Goal: Task Accomplishment & Management: Manage account settings

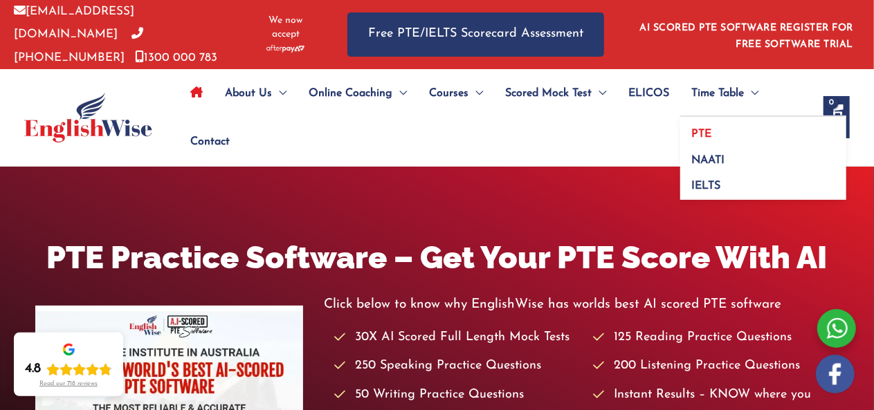
click at [702, 129] on span "PTE" at bounding box center [701, 134] width 20 height 11
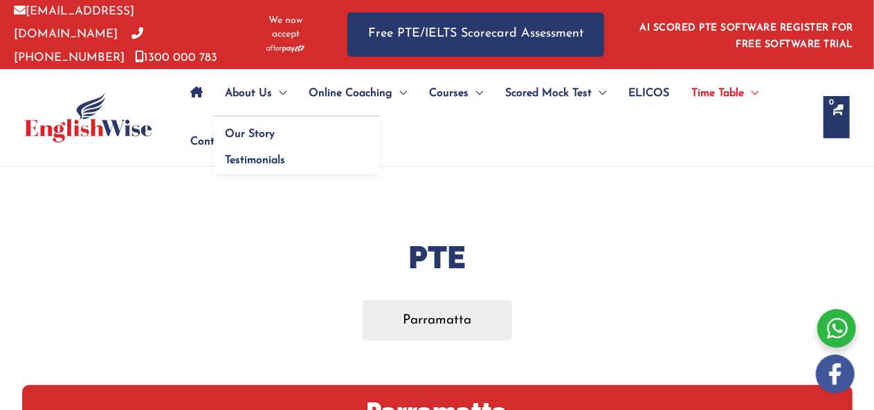
click at [251, 94] on span "About Us" at bounding box center [248, 93] width 47 height 48
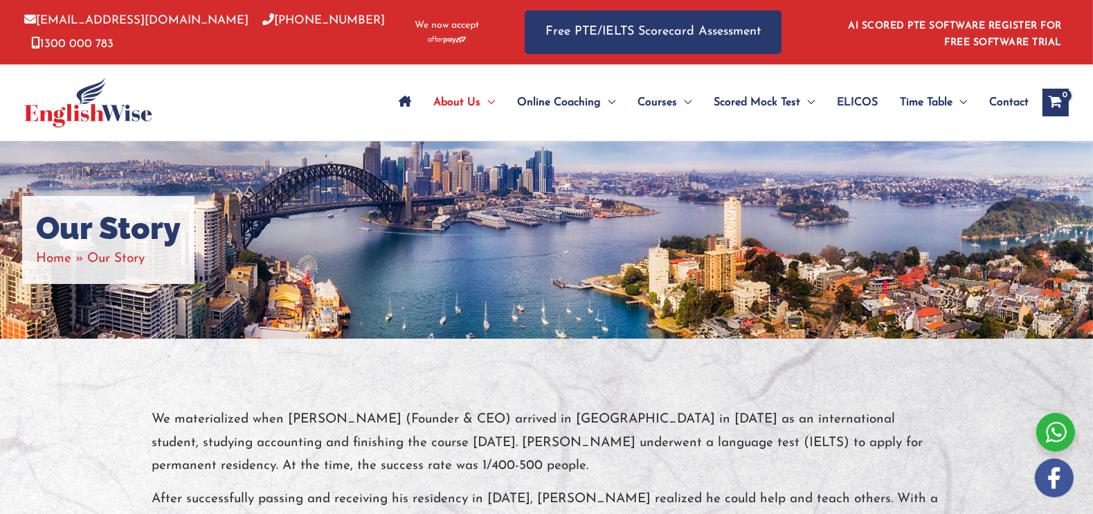
drag, startPoint x: 836, startPoint y: 3, endPoint x: 431, endPoint y: 358, distance: 538.6
click at [431, 358] on div at bounding box center [546, 509] width 1093 height 343
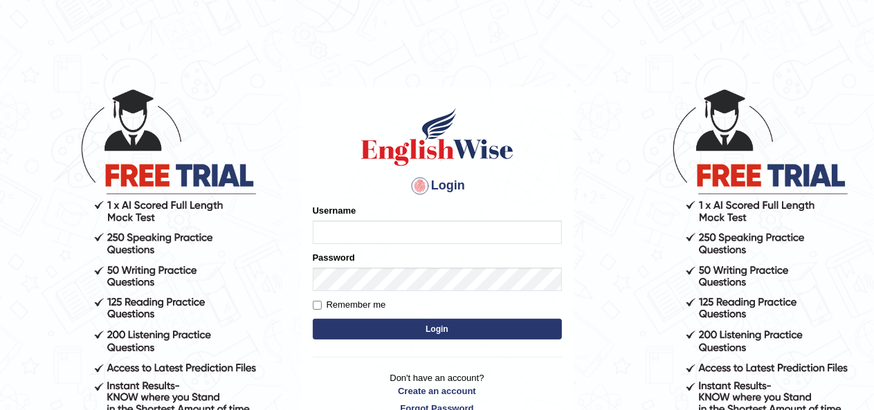
click at [429, 230] on input "Username" at bounding box center [437, 233] width 249 height 24
type input "[PERSON_NAME]"
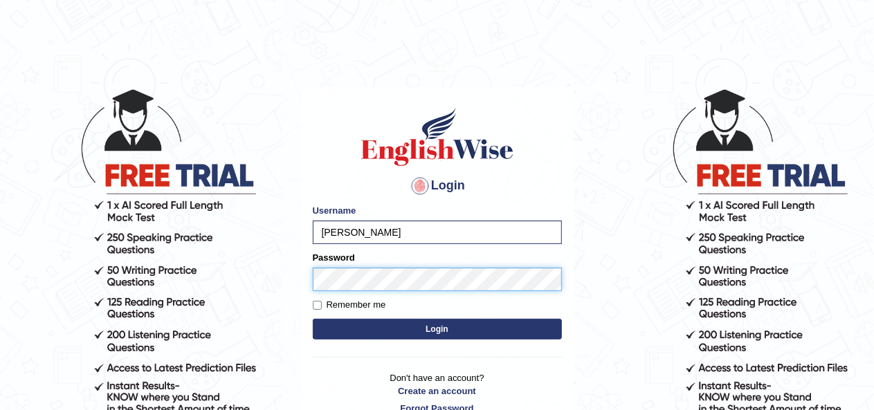
click at [313, 319] on button "Login" at bounding box center [437, 329] width 249 height 21
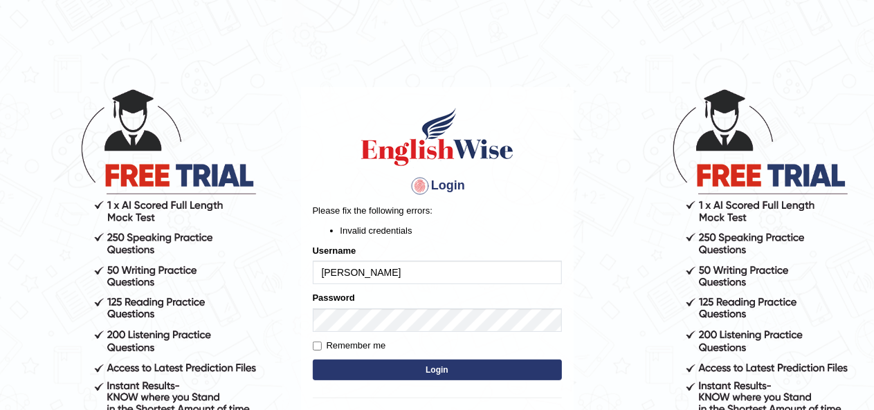
click at [330, 271] on input "[PERSON_NAME]" at bounding box center [437, 273] width 249 height 24
type input "[PERSON_NAME]"
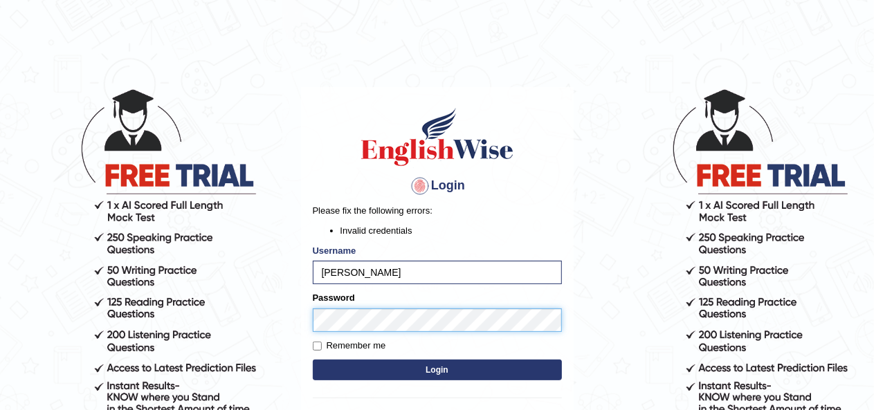
click at [210, 342] on body "Login Please fix the following errors: Invalid credentials Username [PERSON_NAM…" at bounding box center [437, 249] width 874 height 410
click at [313, 360] on button "Login" at bounding box center [437, 370] width 249 height 21
click at [252, 322] on body "Login Please fix the following errors: Invalid credentials Username pavithra Go…" at bounding box center [437, 249] width 874 height 410
click at [313, 360] on button "Login" at bounding box center [437, 370] width 249 height 21
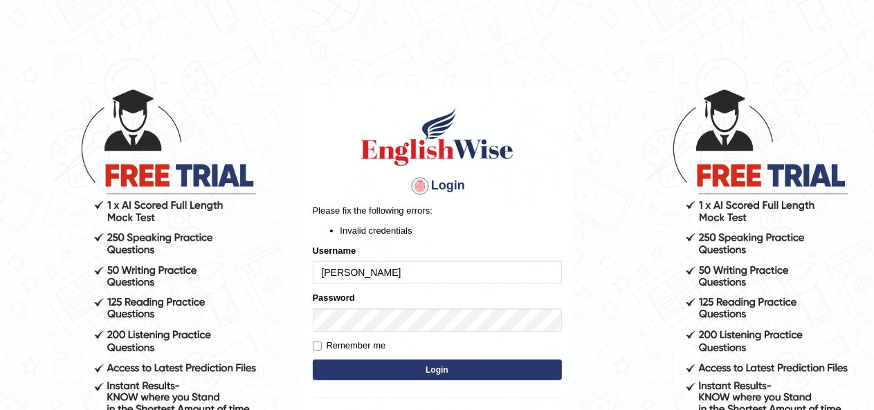
click at [440, 373] on button "Login" at bounding box center [437, 370] width 249 height 21
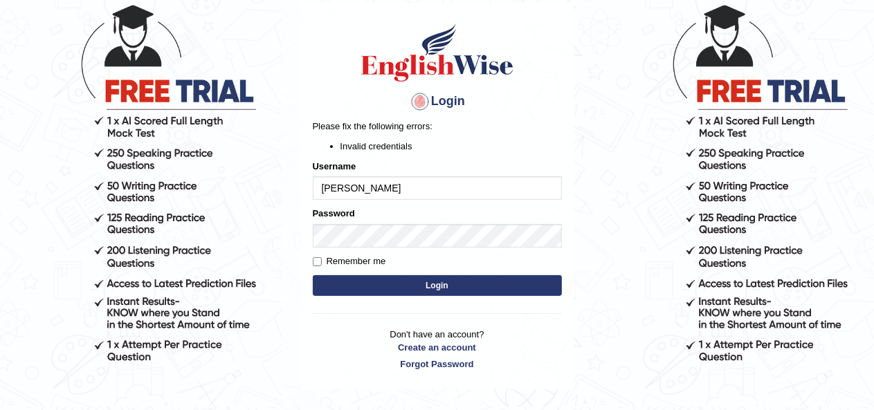
scroll to position [140, 0]
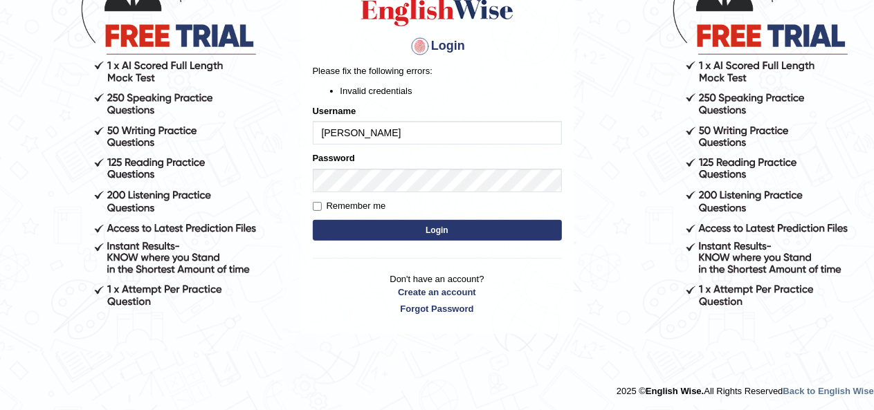
click at [322, 132] on input "[PERSON_NAME]" at bounding box center [437, 133] width 249 height 24
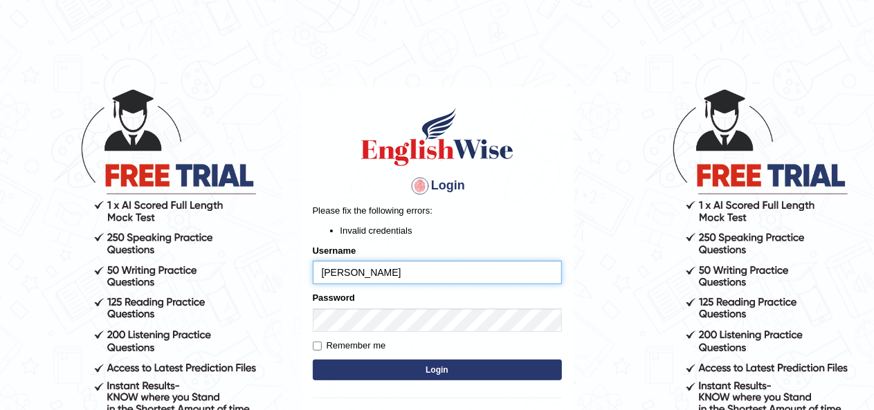
click at [360, 271] on input "pavithra Gowda" at bounding box center [437, 273] width 249 height 24
type input "pavithragowda"
click at [412, 372] on button "Login" at bounding box center [437, 370] width 249 height 21
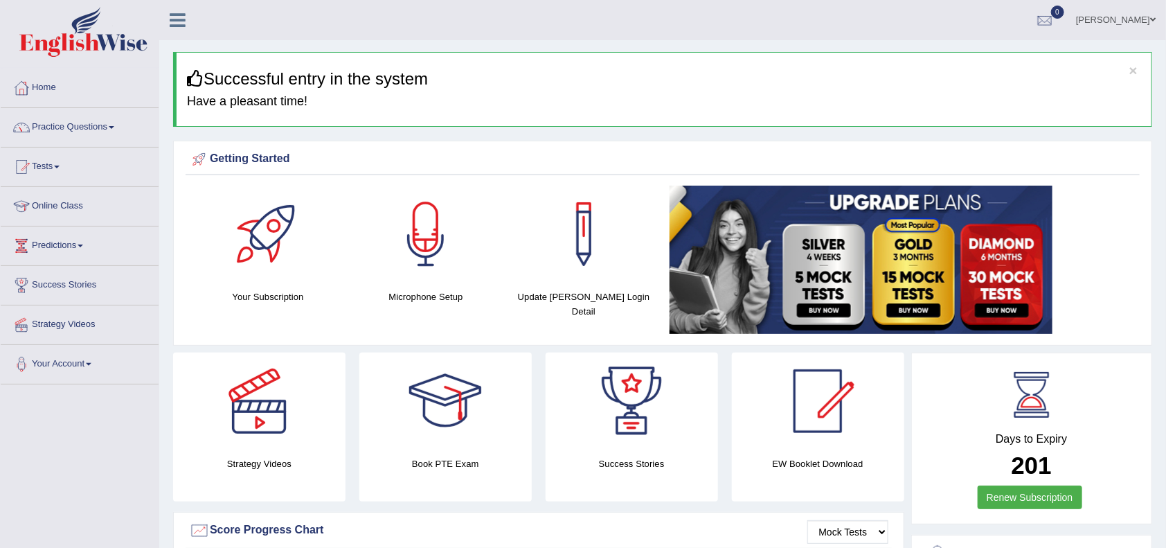
drag, startPoint x: 812, startPoint y: 1, endPoint x: 82, endPoint y: 450, distance: 856.8
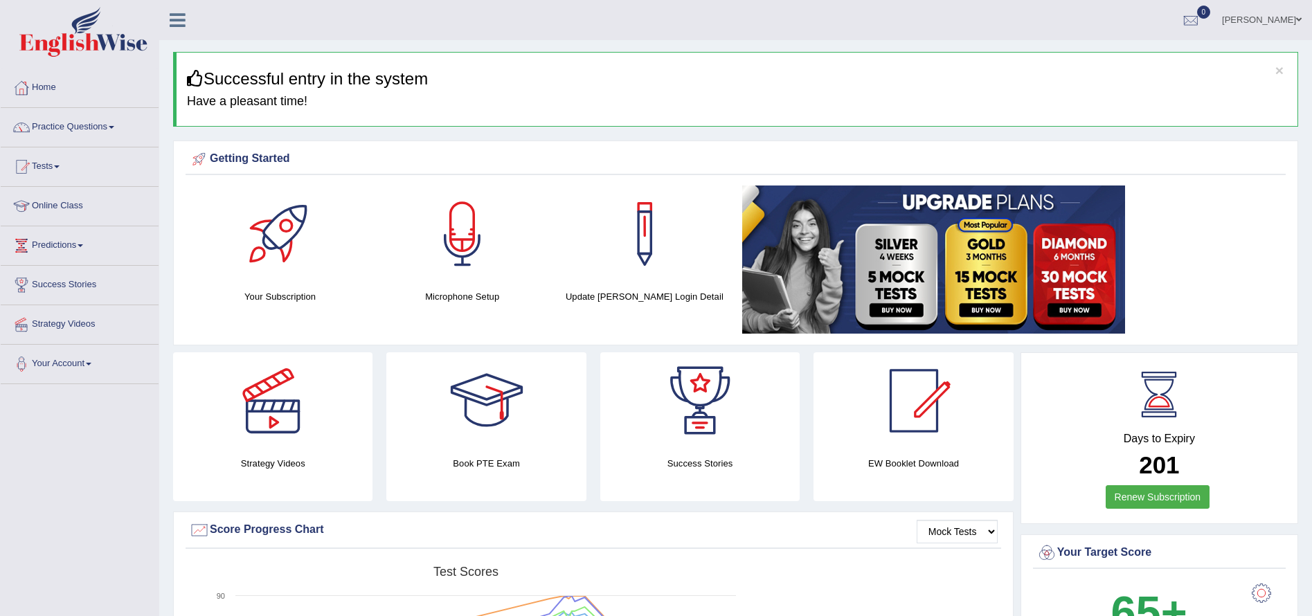
drag, startPoint x: 1167, startPoint y: 1, endPoint x: 109, endPoint y: 460, distance: 1152.9
click at [283, 410] on div at bounding box center [272, 400] width 97 height 97
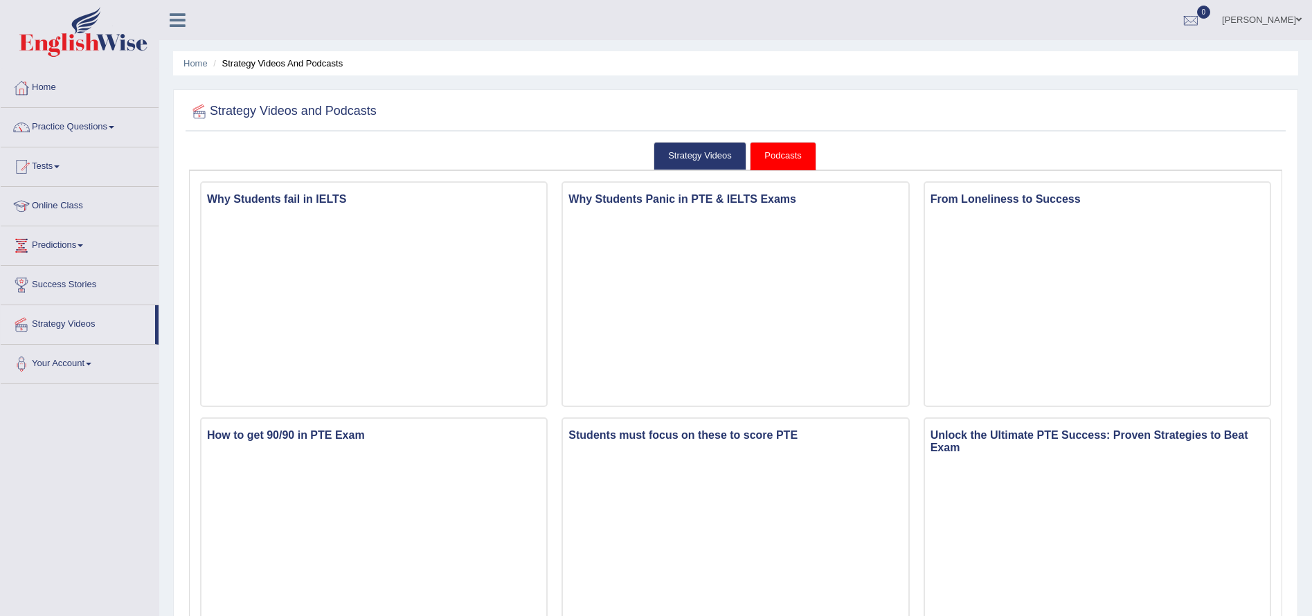
click at [369, 107] on h2 "Strategy Videos and Podcasts" at bounding box center [283, 111] width 188 height 21
click at [725, 152] on link "Strategy Videos" at bounding box center [699, 156] width 93 height 28
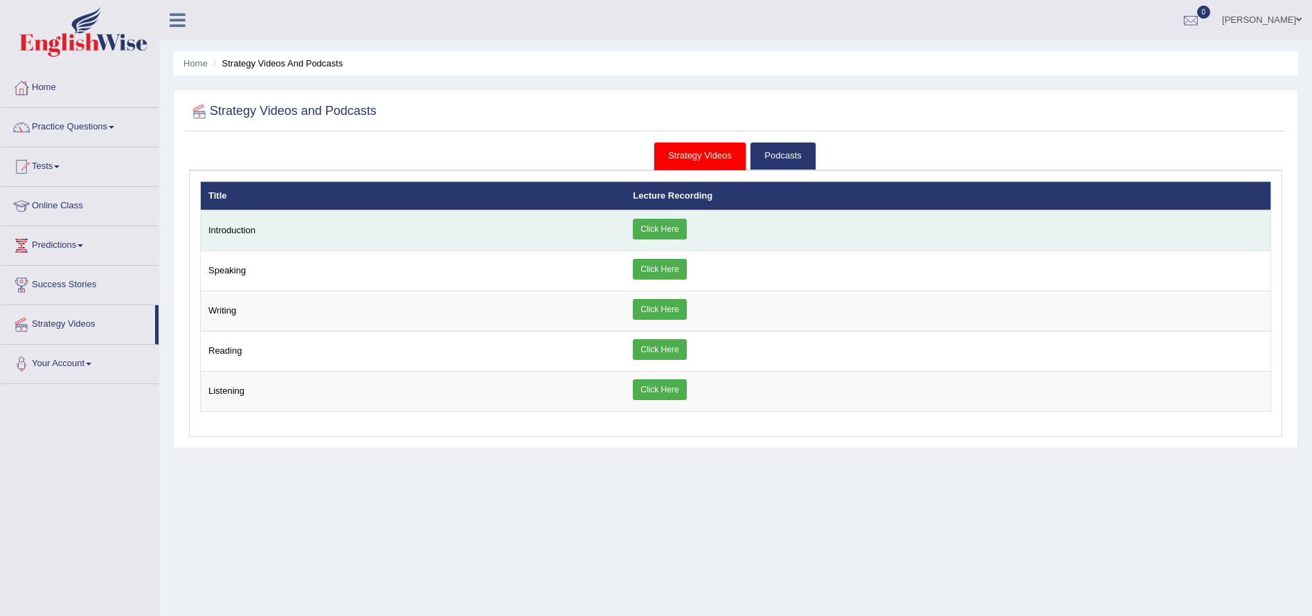
click at [664, 228] on link "Click Here" at bounding box center [659, 229] width 53 height 21
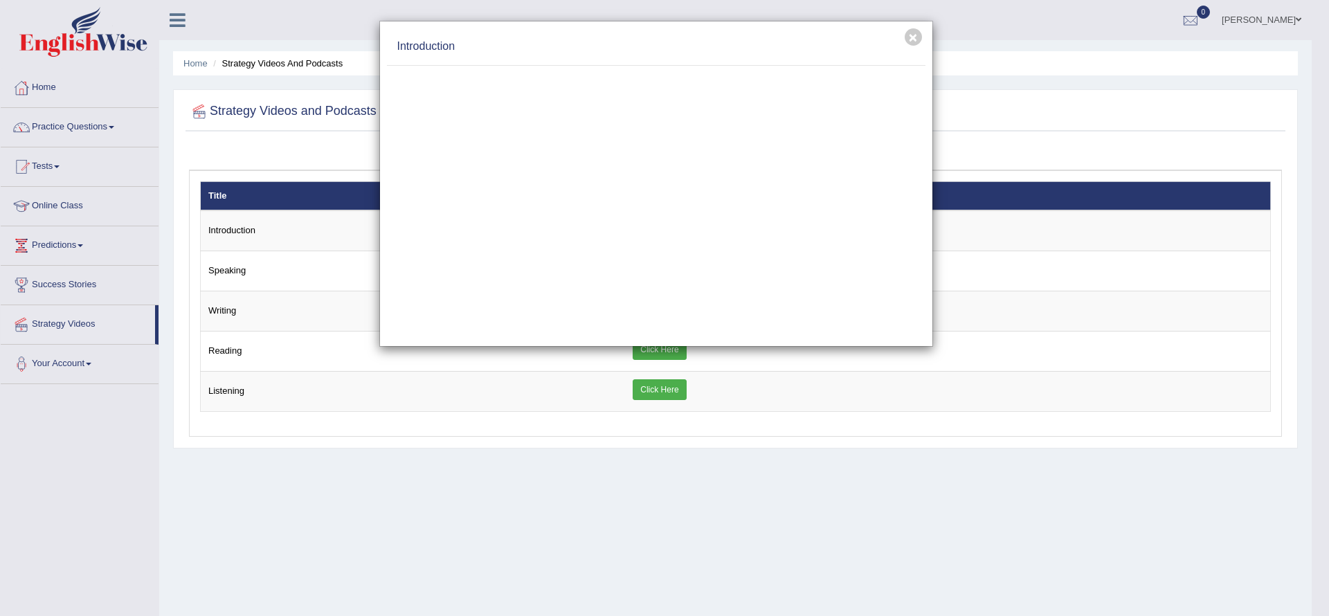
click at [593, 528] on div "× Introduction" at bounding box center [664, 308] width 1329 height 616
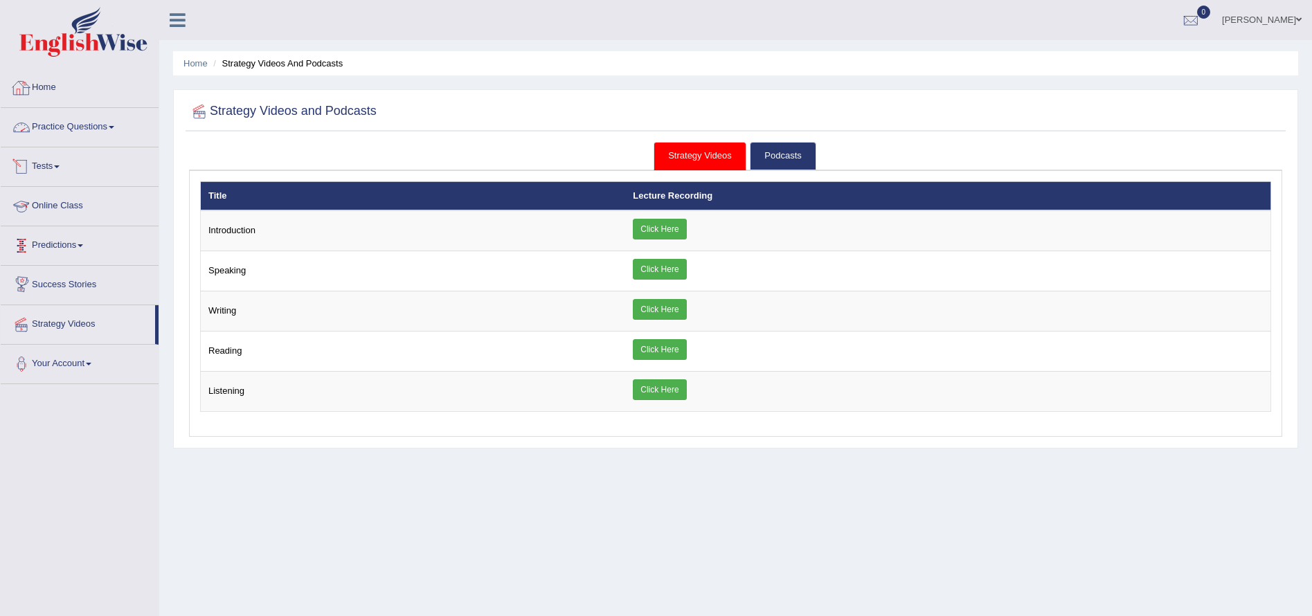
click at [48, 93] on link "Home" at bounding box center [80, 86] width 158 height 35
